Goal: Complete application form: Complete application form

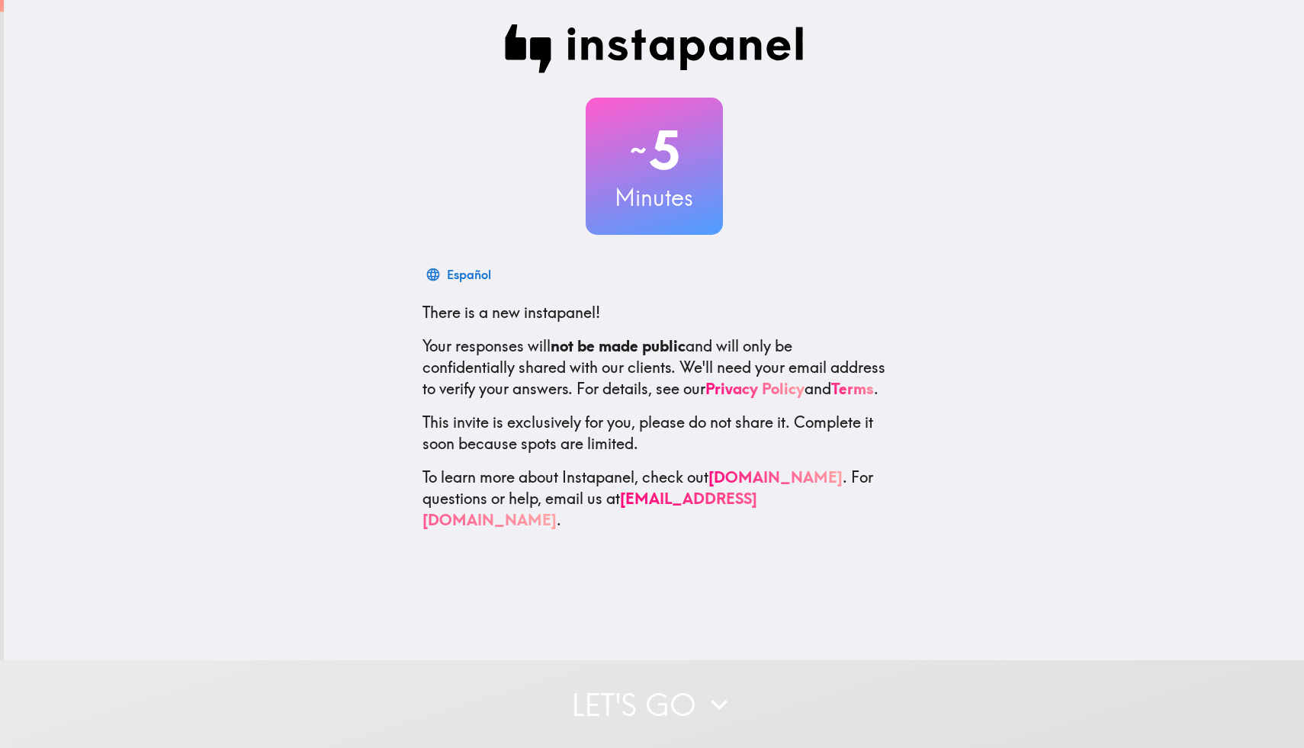
click at [613, 573] on div "~ 5 Minutes Español There is a new instapanel! Your responses will not be made …" at bounding box center [654, 330] width 1300 height 660
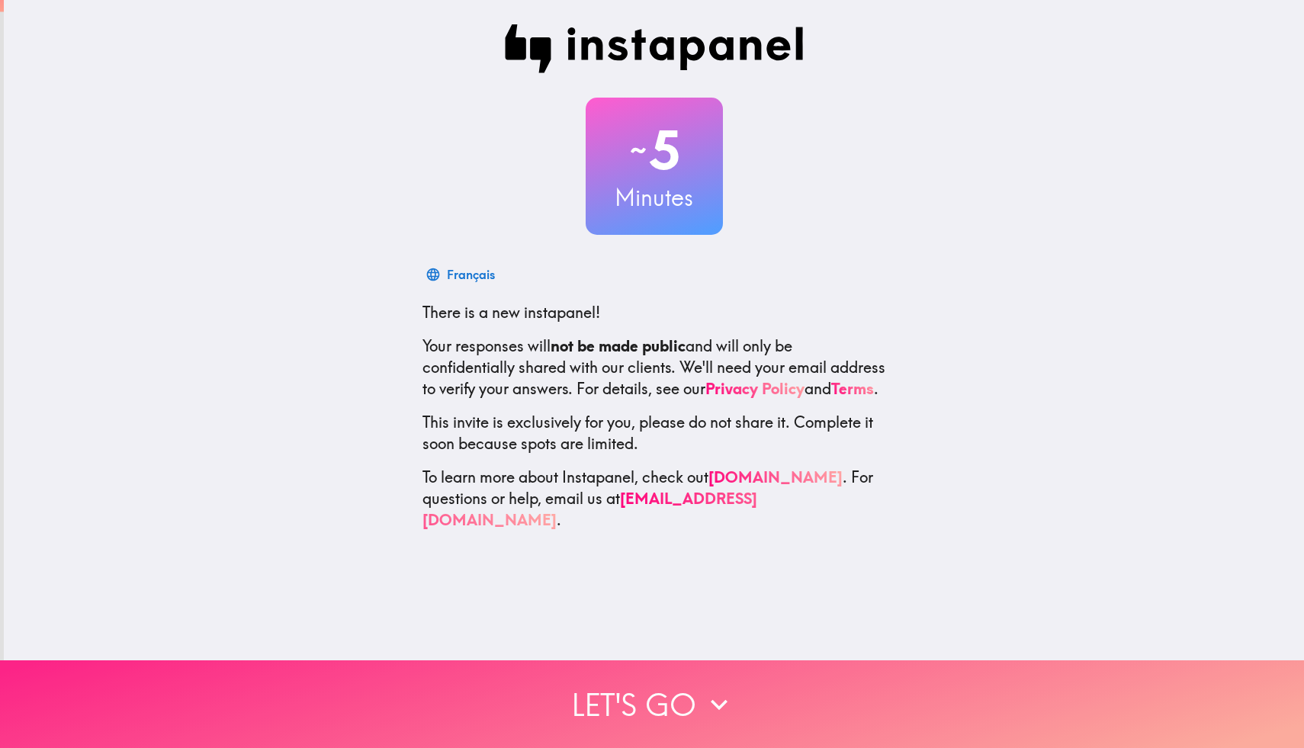
click at [651, 678] on button "Let's go" at bounding box center [652, 704] width 1304 height 88
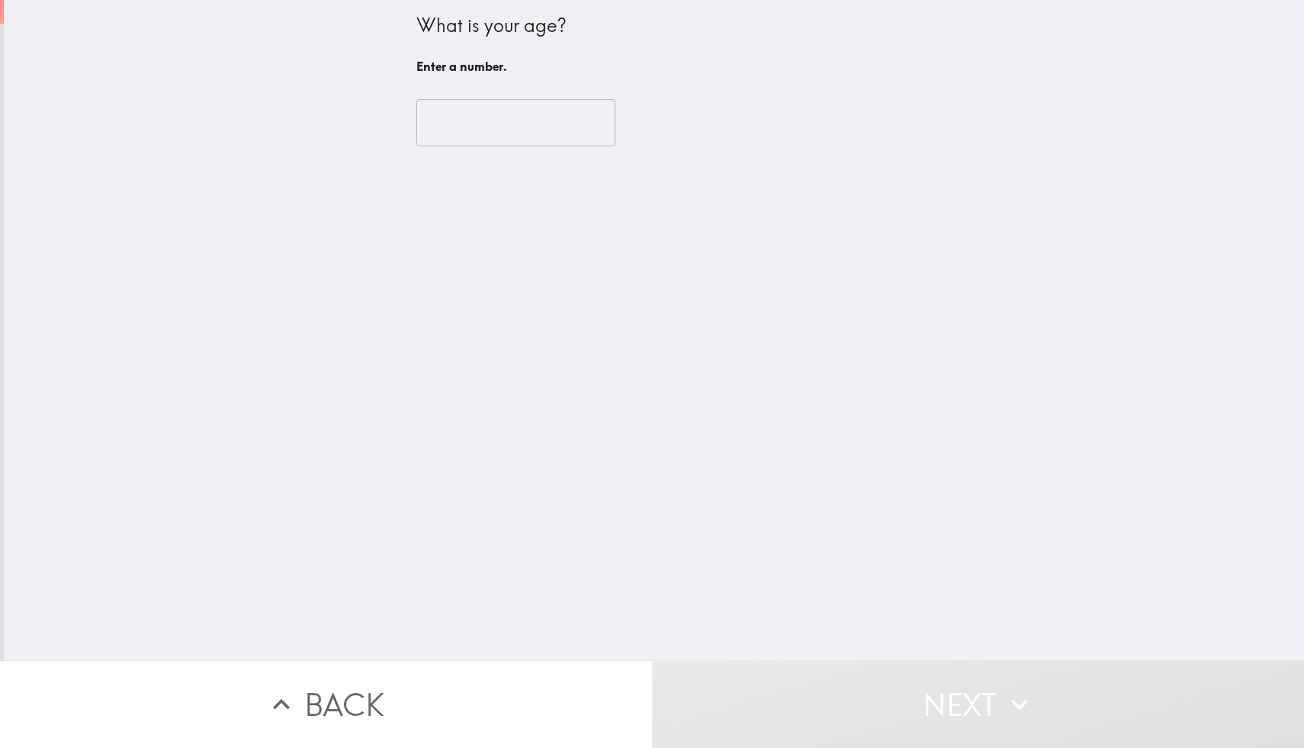
click at [503, 158] on div "​" at bounding box center [654, 123] width 476 height 84
click at [517, 131] on input "number" at bounding box center [515, 122] width 199 height 47
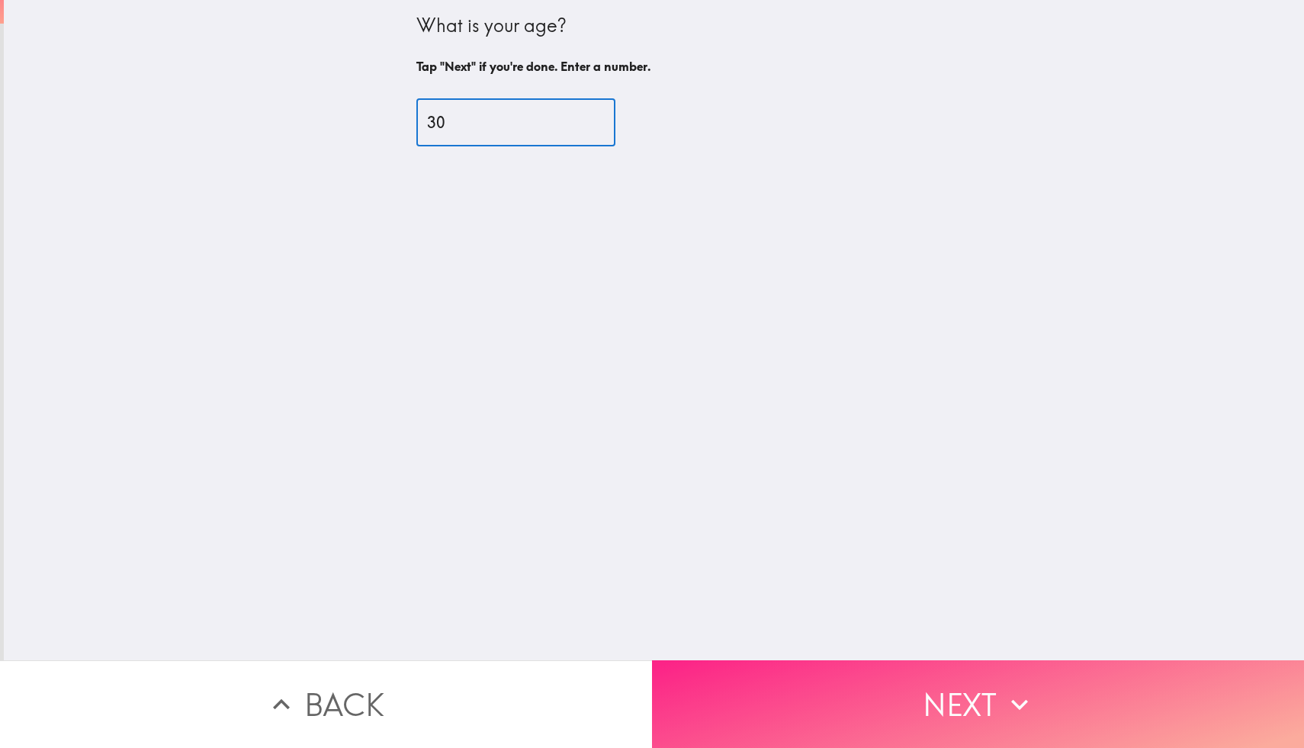
type input "30"
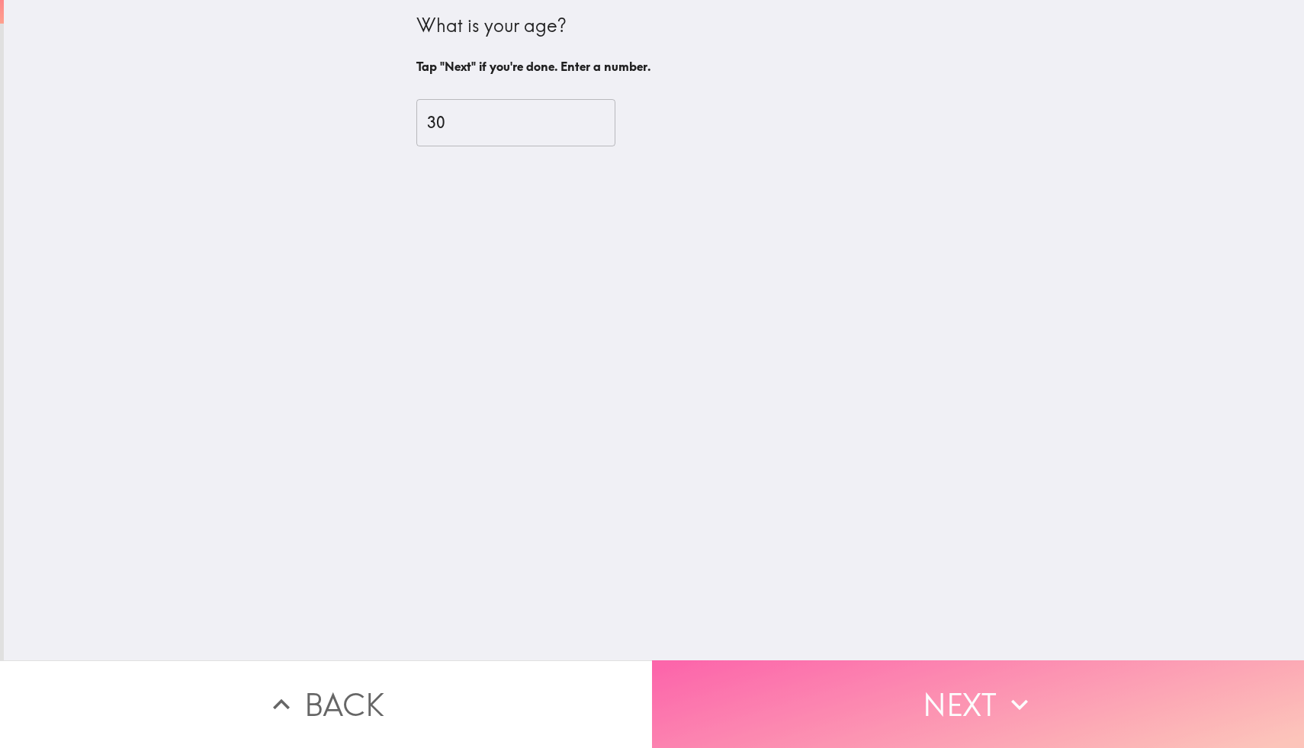
click at [859, 704] on button "Next" at bounding box center [978, 704] width 652 height 88
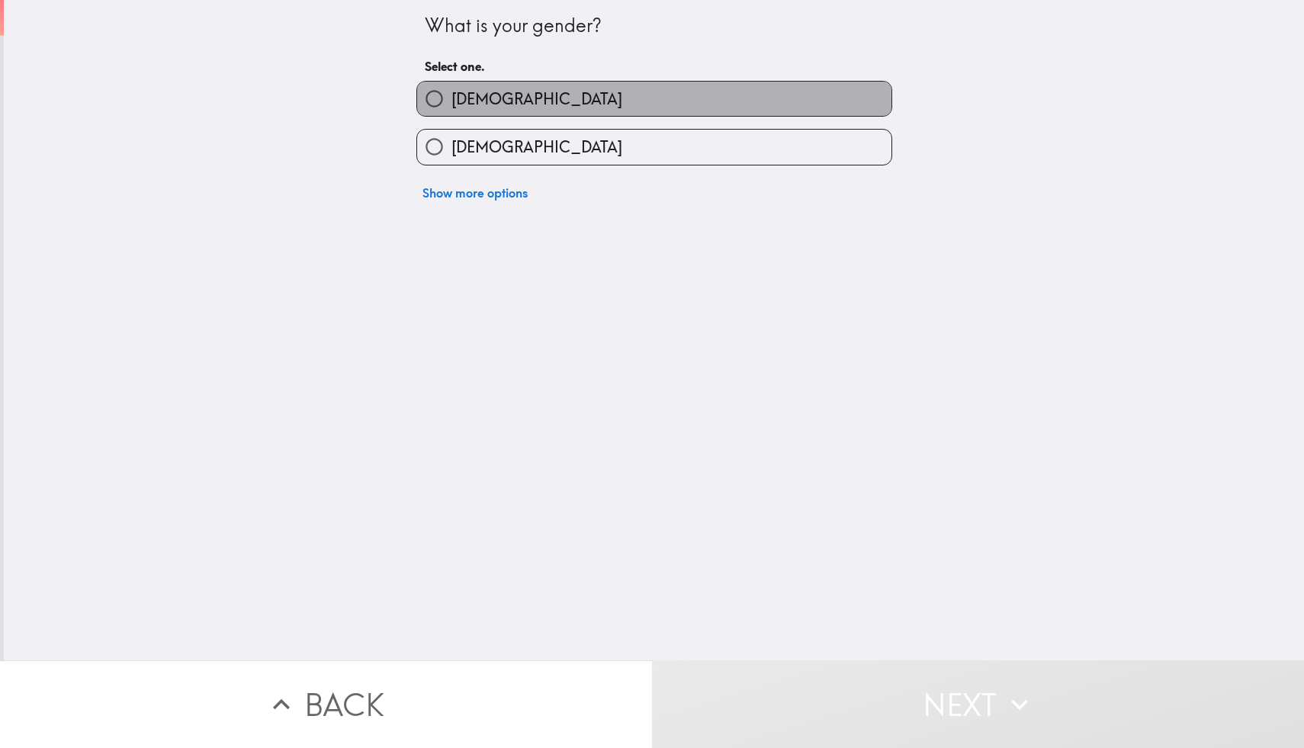
click at [579, 101] on label "[DEMOGRAPHIC_DATA]" at bounding box center [654, 99] width 474 height 34
click at [451, 101] on input "[DEMOGRAPHIC_DATA]" at bounding box center [434, 99] width 34 height 34
radio input "true"
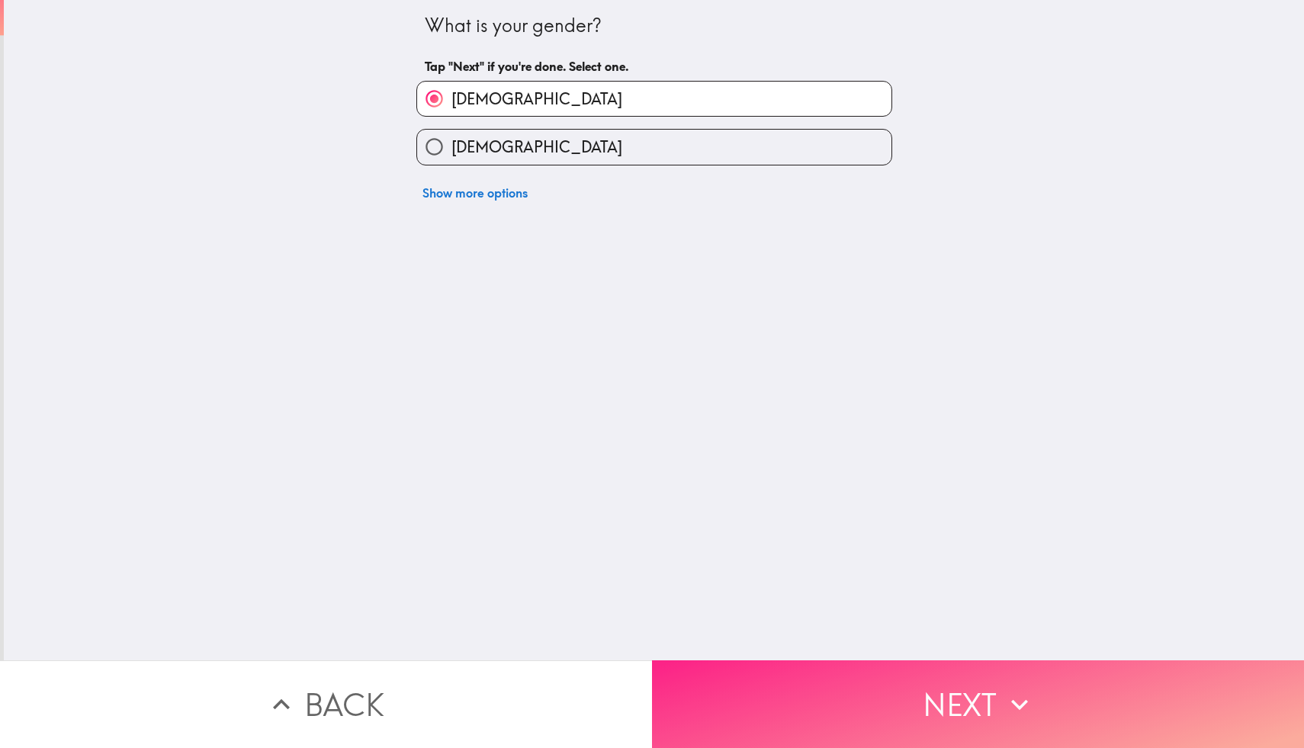
click at [843, 697] on button "Next" at bounding box center [978, 704] width 652 height 88
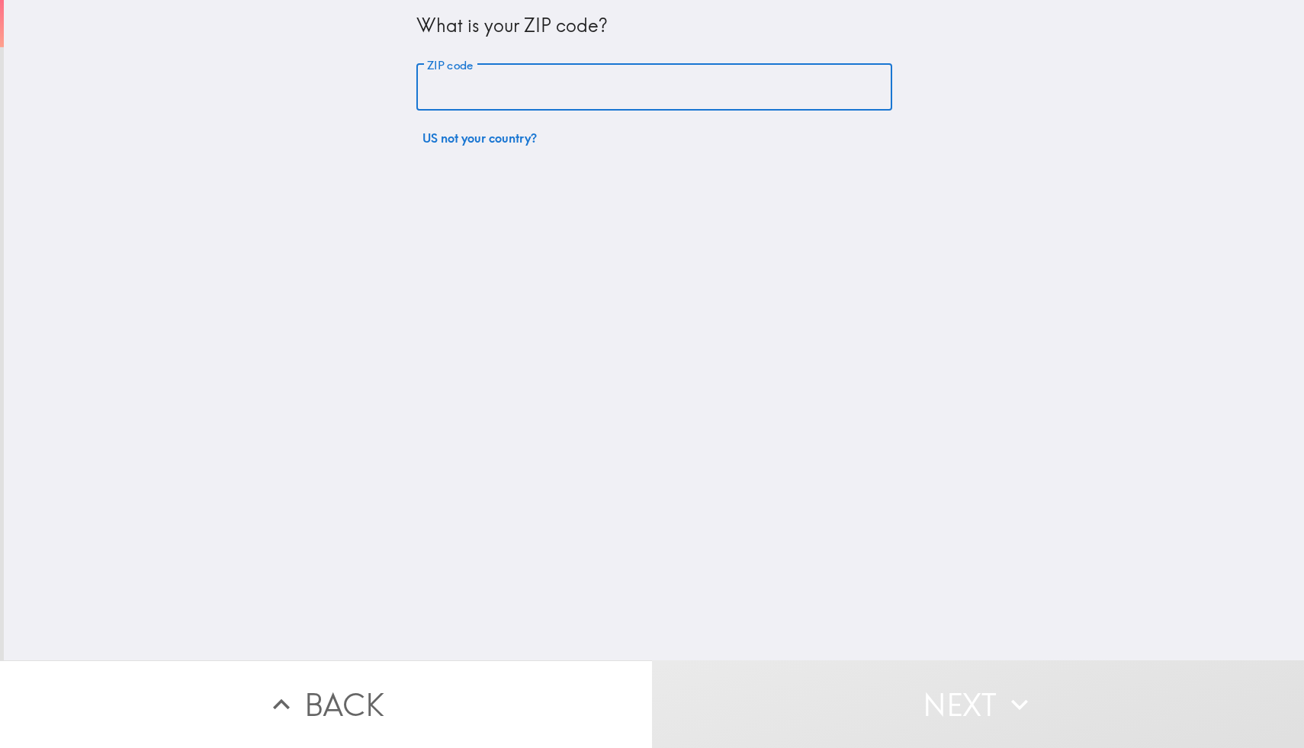
click at [714, 80] on input "ZIP code" at bounding box center [654, 87] width 476 height 47
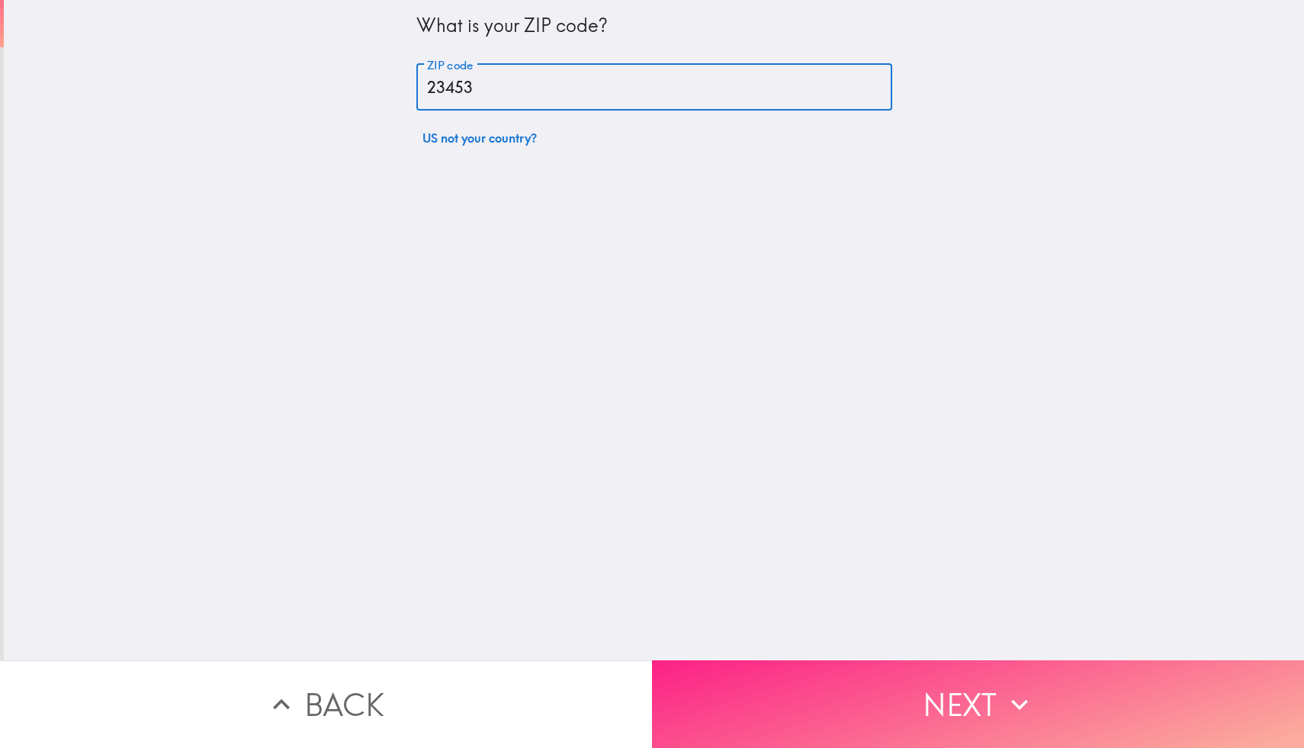
type input "23453"
click at [828, 724] on button "Next" at bounding box center [978, 704] width 652 height 88
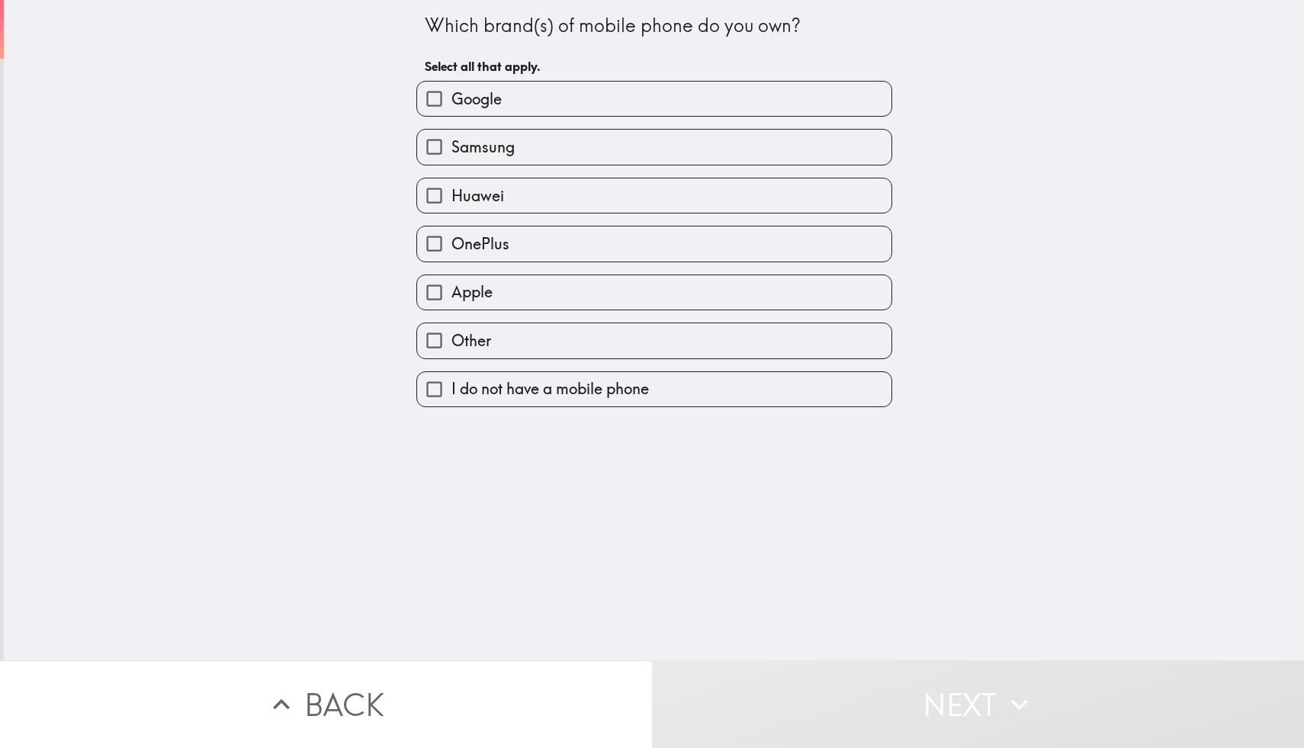
click at [733, 353] on label "Other" at bounding box center [654, 340] width 474 height 34
click at [451, 353] on input "Other" at bounding box center [434, 340] width 34 height 34
checkbox input "true"
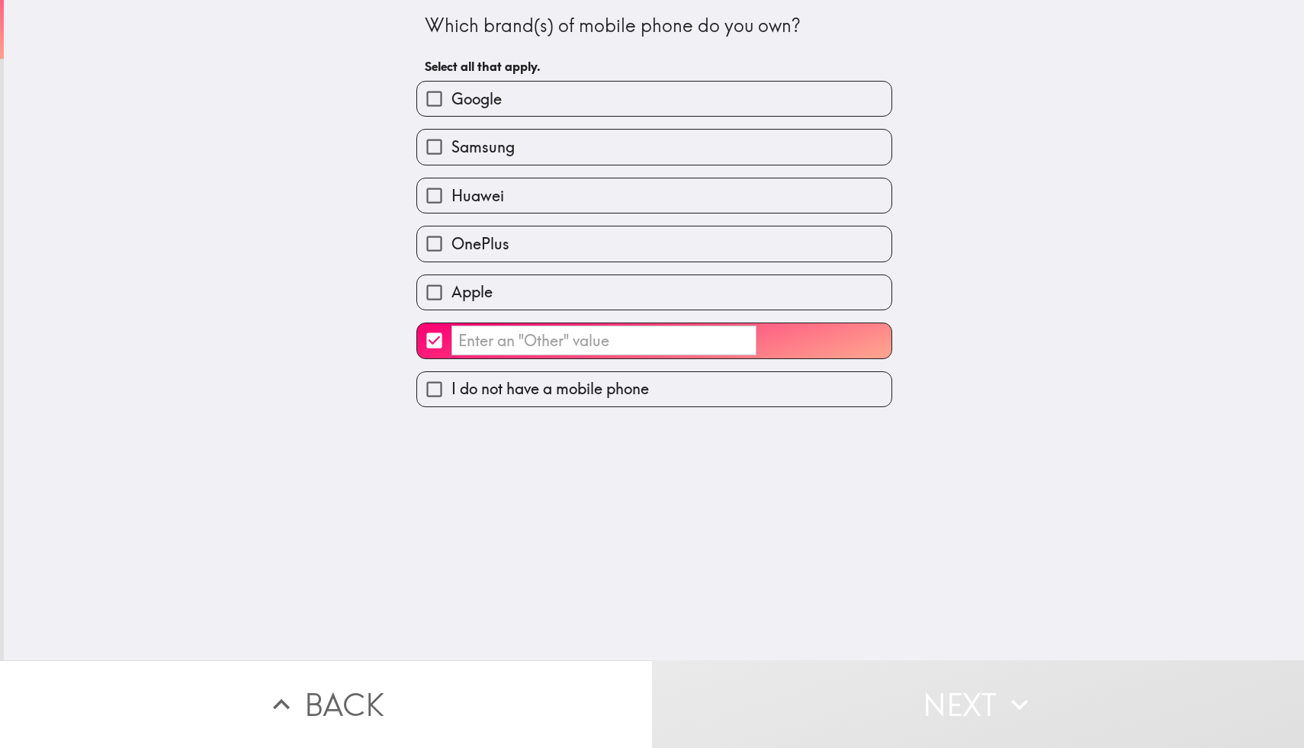
click at [602, 92] on label "Google" at bounding box center [654, 99] width 474 height 34
click at [451, 92] on input "Google" at bounding box center [434, 99] width 34 height 34
checkbox input "true"
click at [579, 152] on label "Samsung" at bounding box center [654, 147] width 474 height 34
click at [451, 152] on input "Samsung" at bounding box center [434, 147] width 34 height 34
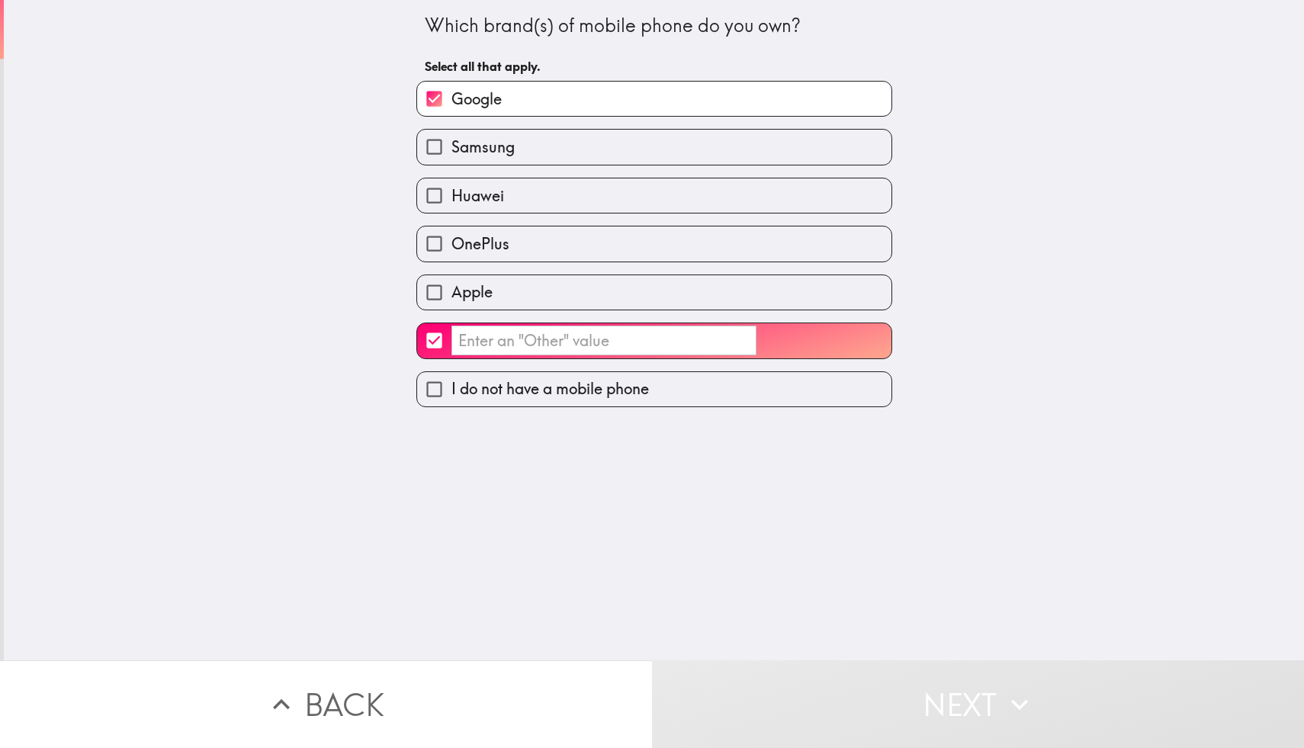
checkbox input "true"
click at [572, 193] on label "Huawei" at bounding box center [654, 195] width 474 height 34
click at [451, 193] on input "Huawei" at bounding box center [434, 195] width 34 height 34
checkbox input "true"
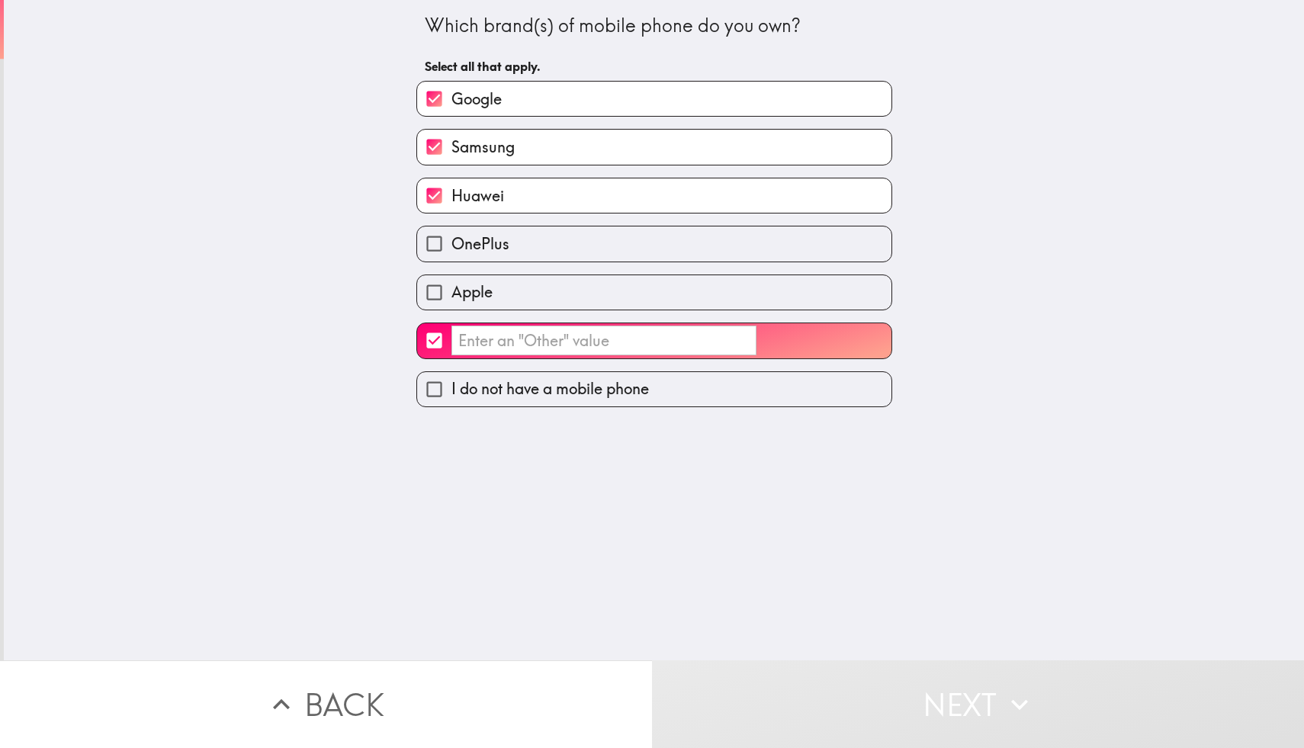
click at [429, 343] on input "​" at bounding box center [434, 340] width 34 height 34
checkbox input "false"
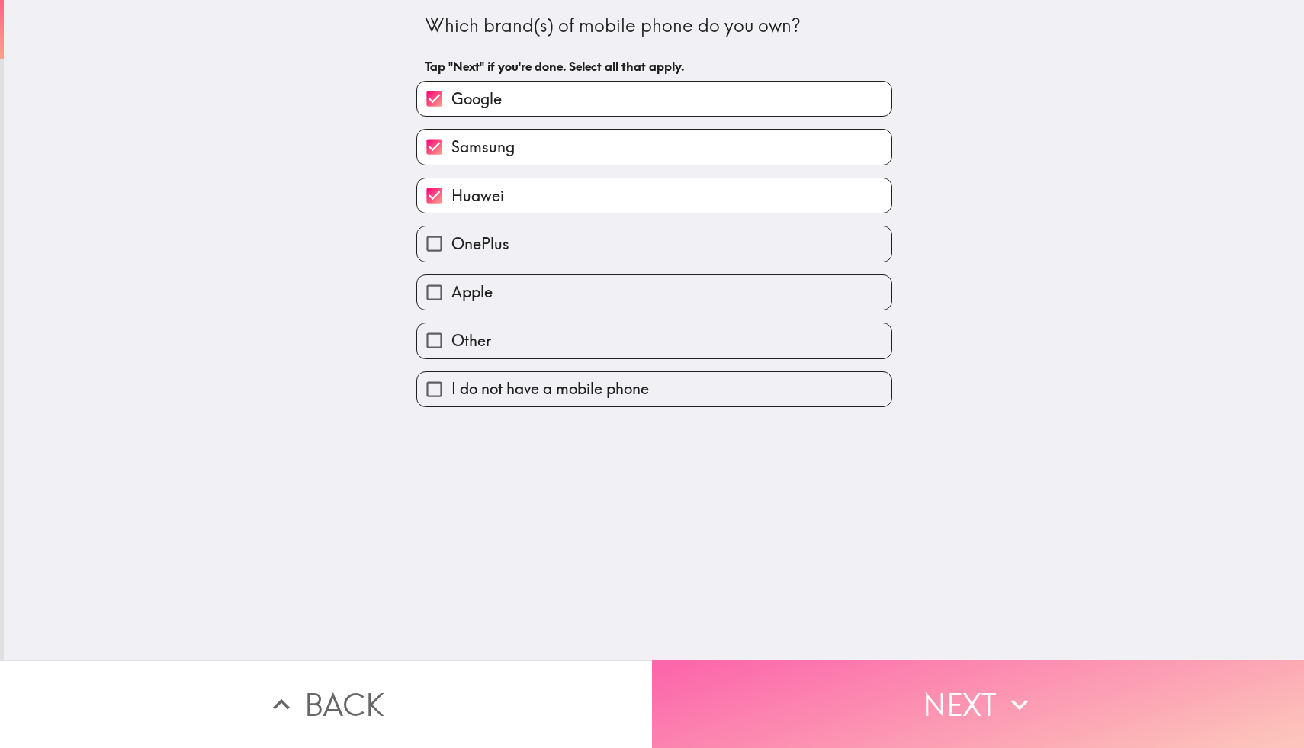
click at [822, 702] on button "Next" at bounding box center [978, 704] width 652 height 88
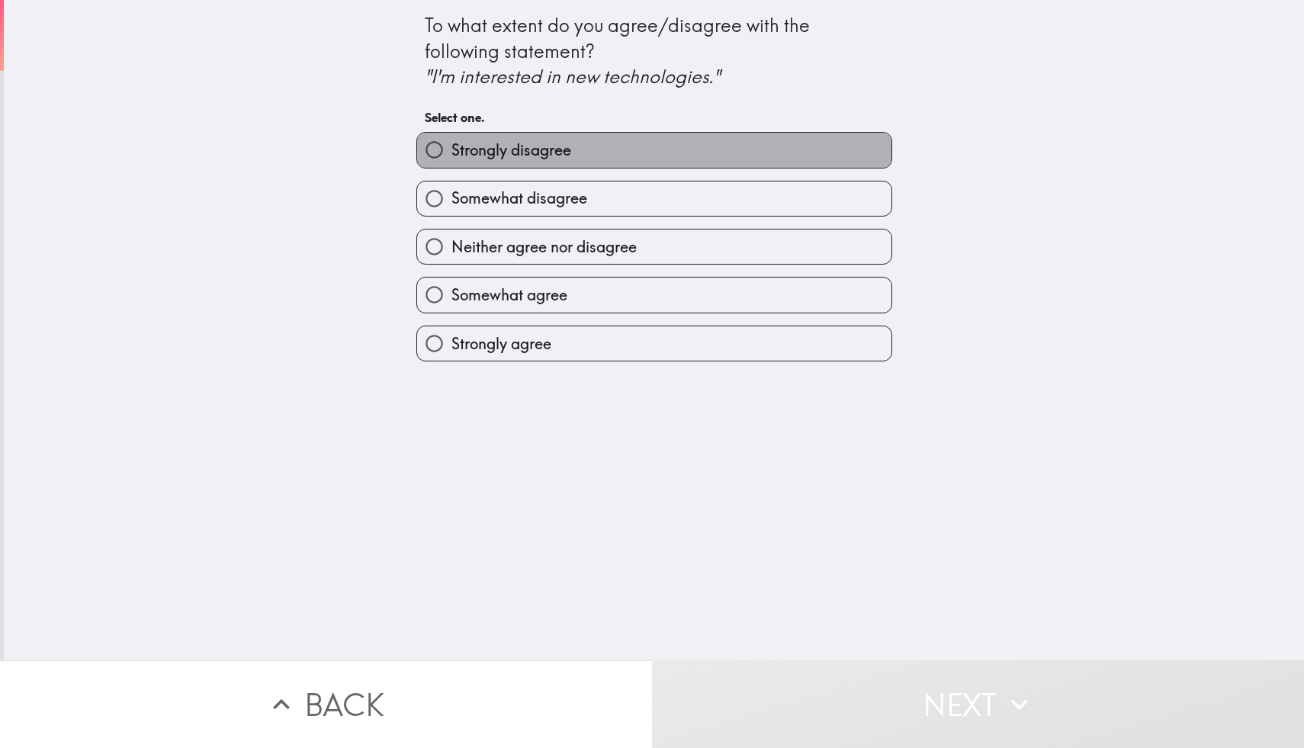
click at [605, 142] on label "Strongly disagree" at bounding box center [654, 150] width 474 height 34
click at [451, 142] on input "Strongly disagree" at bounding box center [434, 150] width 34 height 34
radio input "true"
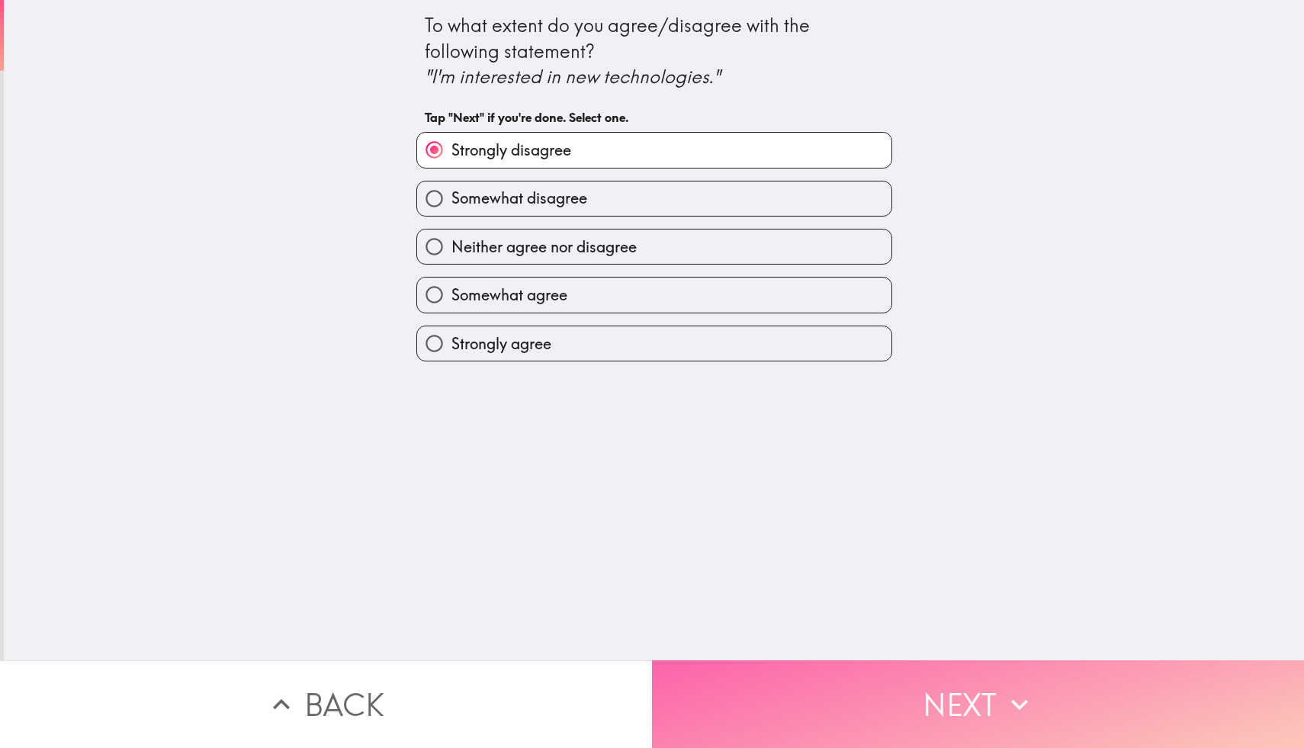
click at [857, 724] on button "Next" at bounding box center [978, 704] width 652 height 88
